Goal: Task Accomplishment & Management: Manage account settings

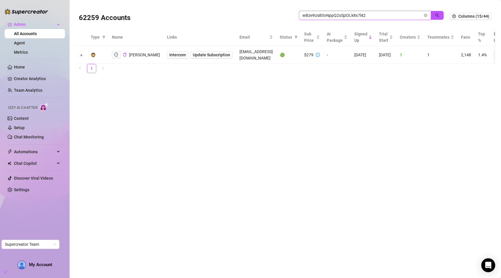
click at [342, 15] on input "wBze9UsBSvNppQ2sSjzOLk8x7l42" at bounding box center [362, 15] width 120 height 6
type input "[EMAIL_ADDRESS][DOMAIN_NAME]"
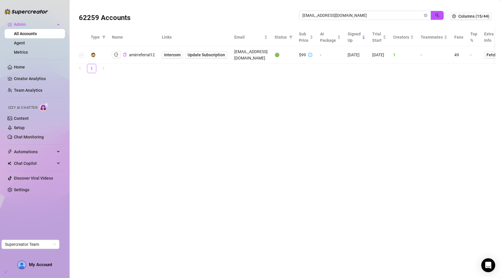
click at [82, 53] on button "Expand row" at bounding box center [81, 55] width 5 height 5
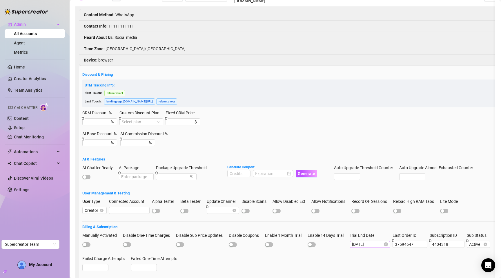
scroll to position [97, 0]
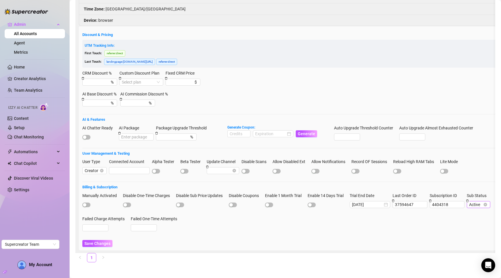
click at [476, 201] on span "Active" at bounding box center [478, 204] width 19 height 6
click at [480, 227] on div "Terminated" at bounding box center [484, 227] width 20 height 6
click at [111, 240] on button "Save Changes" at bounding box center [97, 243] width 30 height 7
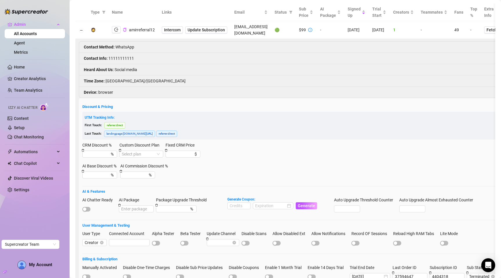
scroll to position [0, 0]
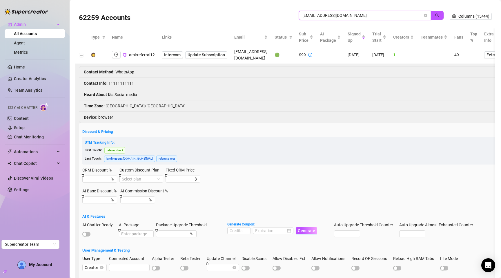
click at [348, 17] on input "[EMAIL_ADDRESS][DOMAIN_NAME]" at bounding box center [362, 15] width 120 height 6
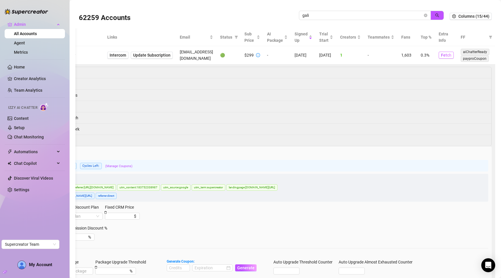
click at [444, 55] on span "Fetch" at bounding box center [446, 55] width 10 height 5
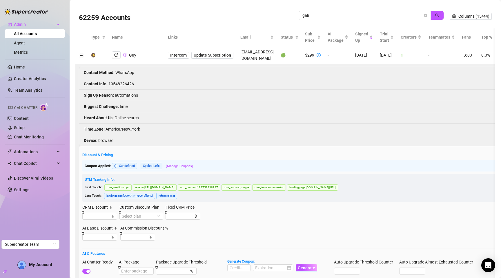
click at [214, 10] on div "62259 Accounts" at bounding box center [189, 16] width 220 height 20
click at [316, 18] on input "gali" at bounding box center [362, 15] width 120 height 6
click at [317, 17] on input "gali" at bounding box center [362, 15] width 120 height 6
paste input "wBze9UsBSvNppQ2sSjzOLk8x7l42"
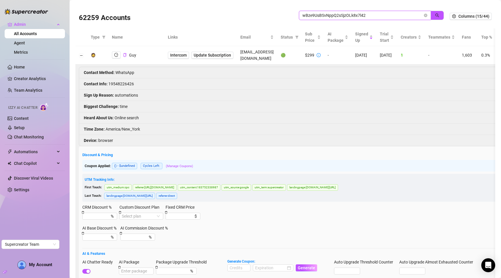
type input "wBze9UsBSvNppQ2sSjzOLk8x7l42"
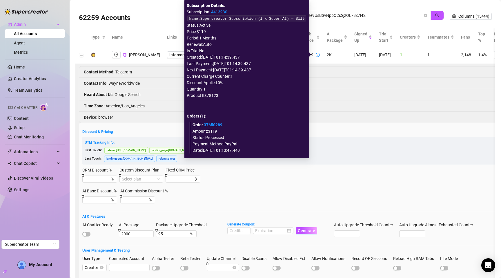
click at [221, 12] on link "4413930" at bounding box center [219, 12] width 16 height 5
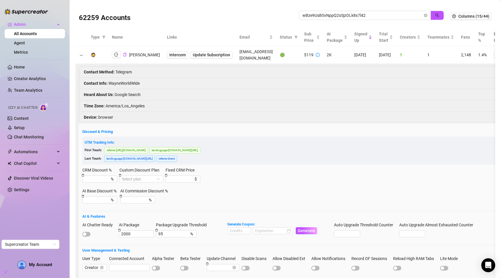
click at [322, 68] on li "Contact Method : Telegram" at bounding box center [302, 71] width 446 height 11
